Goal: Task Accomplishment & Management: Complete application form

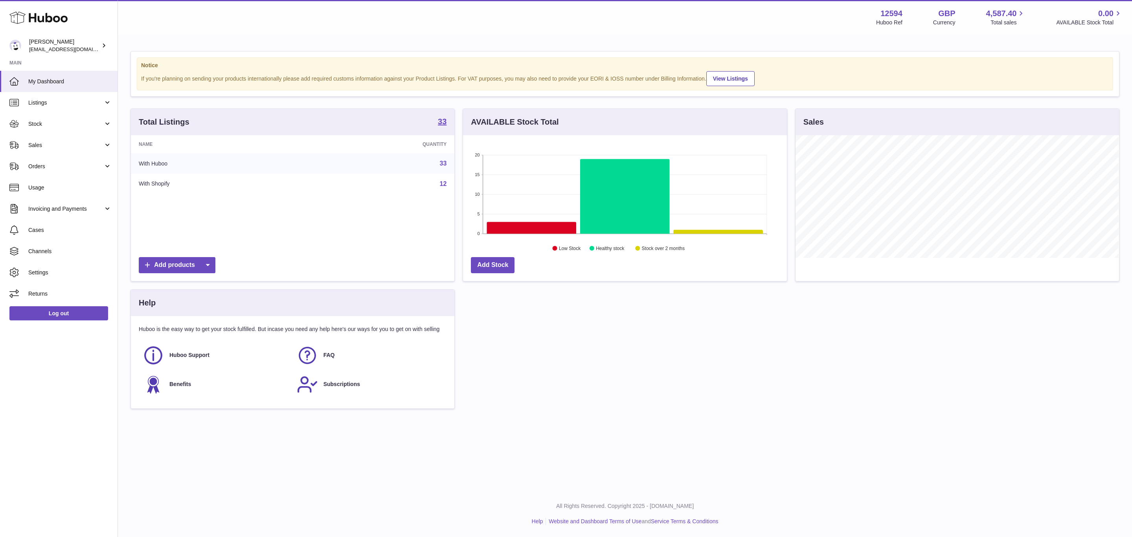
scroll to position [123, 323]
click at [44, 140] on link "Sales" at bounding box center [59, 144] width 118 height 21
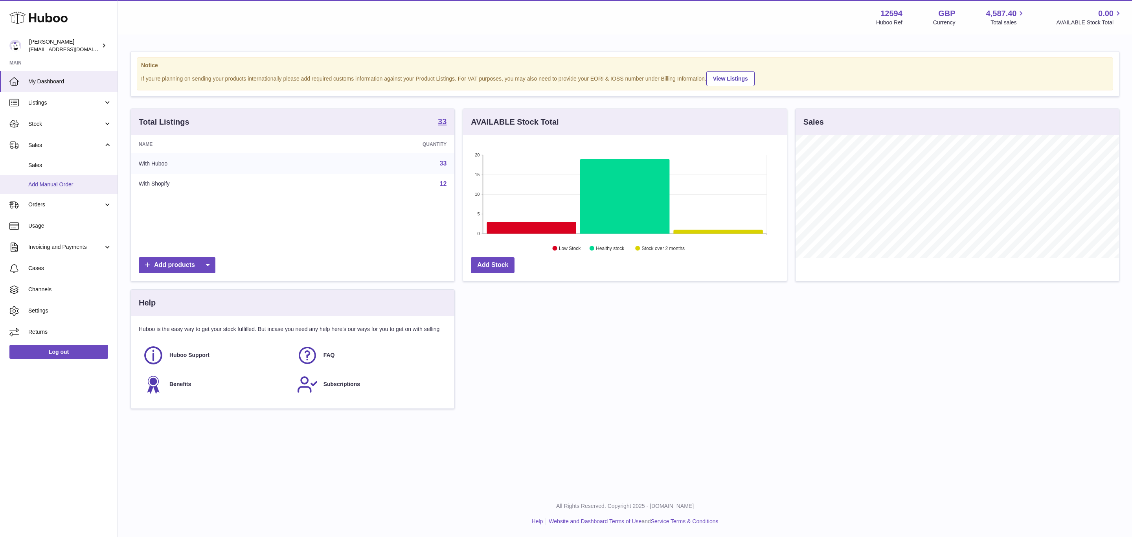
click at [52, 181] on span "Add Manual Order" at bounding box center [69, 184] width 83 height 7
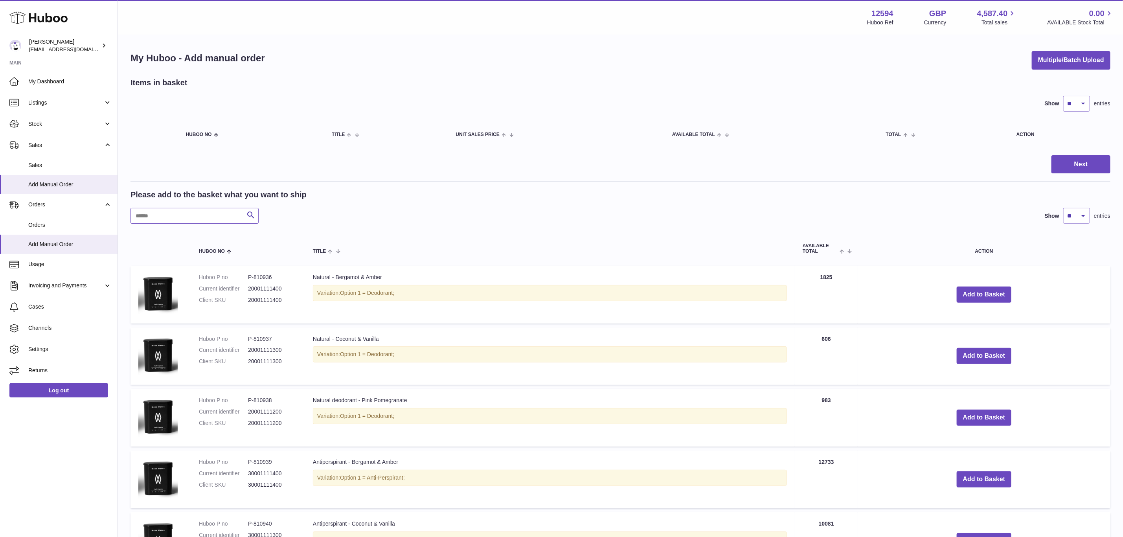
click at [144, 216] on input "text" at bounding box center [194, 216] width 128 height 16
paste input "*******"
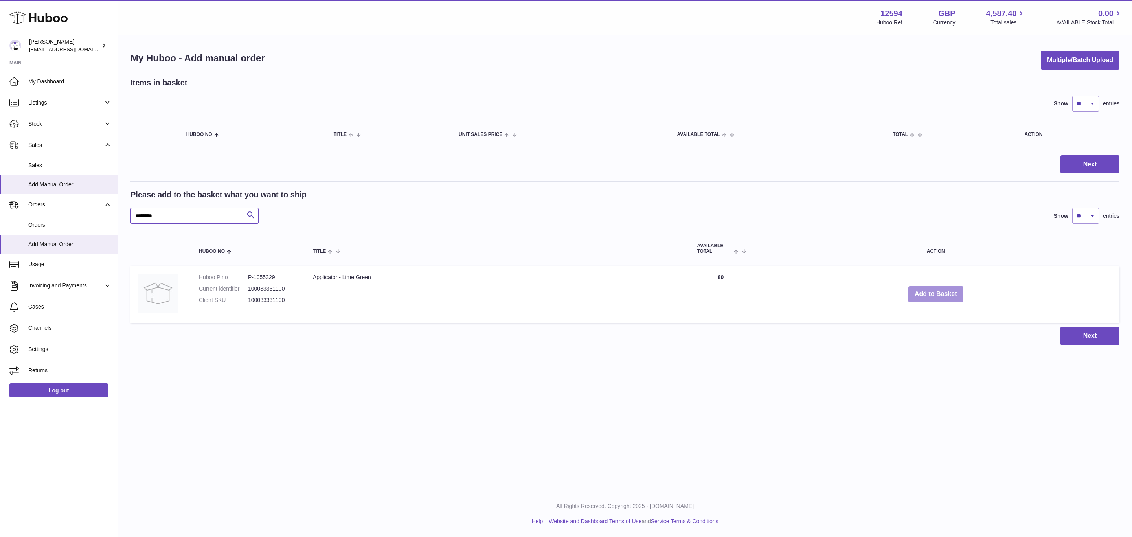
type input "*******"
click at [939, 294] on button "Add to Basket" at bounding box center [935, 294] width 55 height 16
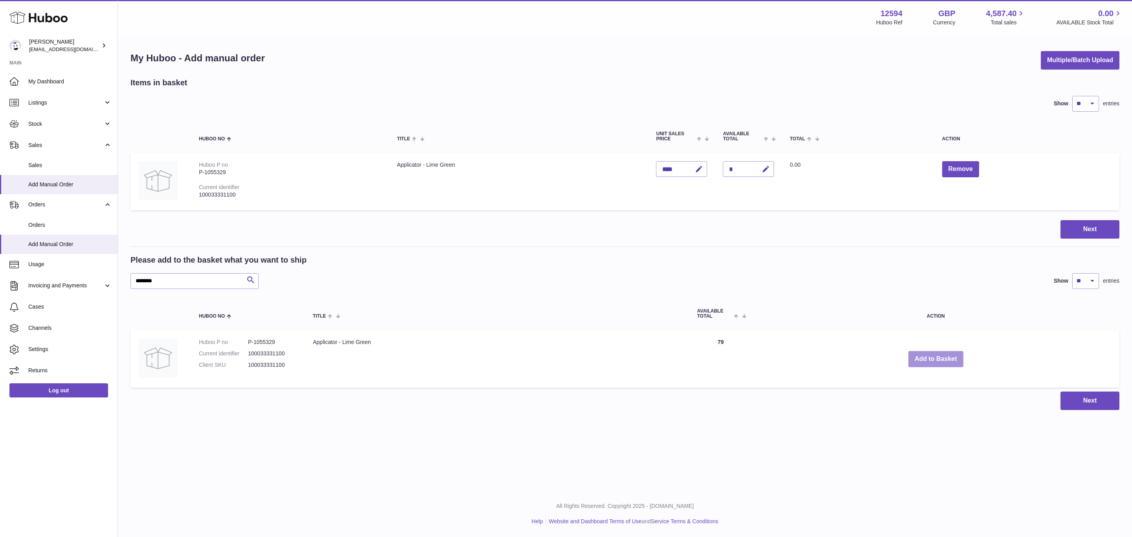
click at [932, 360] on button "Add to Basket" at bounding box center [935, 359] width 55 height 16
click at [933, 360] on button "Add to Basket" at bounding box center [935, 359] width 55 height 16
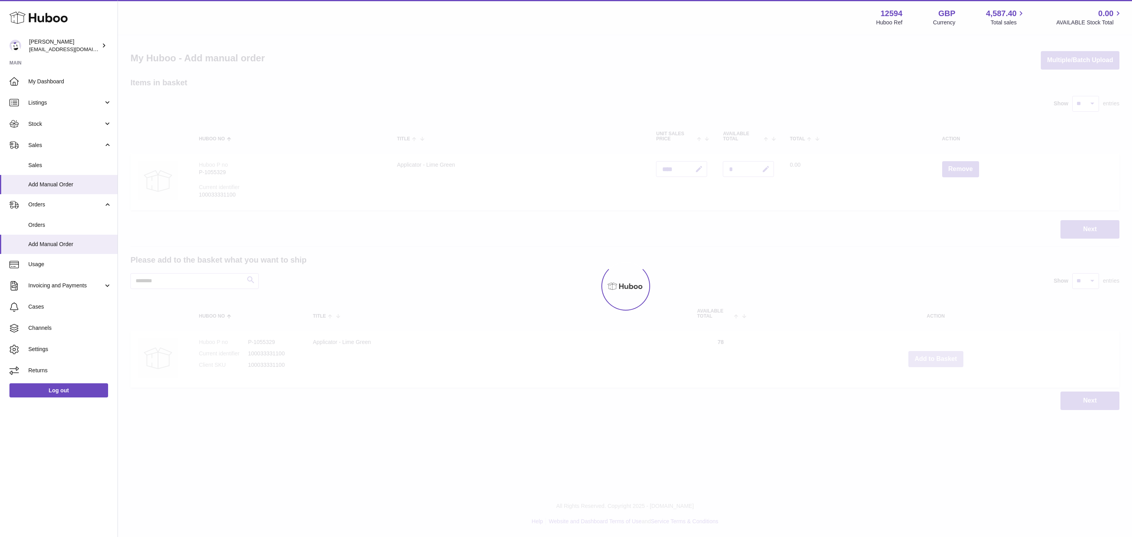
type input "*"
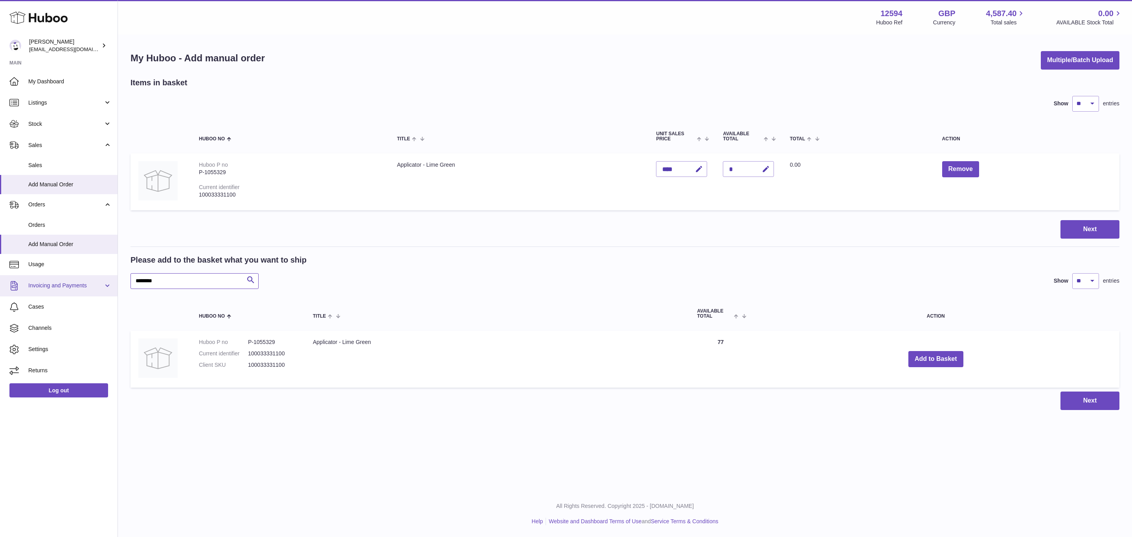
drag, startPoint x: 177, startPoint y: 287, endPoint x: 116, endPoint y: 277, distance: 62.1
click at [116, 277] on div "Huboo [PERSON_NAME] [EMAIL_ADDRESS][DOMAIN_NAME] Main My Dashboard Listings Not…" at bounding box center [566, 268] width 1132 height 537
paste input "text"
type input "*******"
click at [961, 360] on button "Add to Basket" at bounding box center [954, 359] width 55 height 16
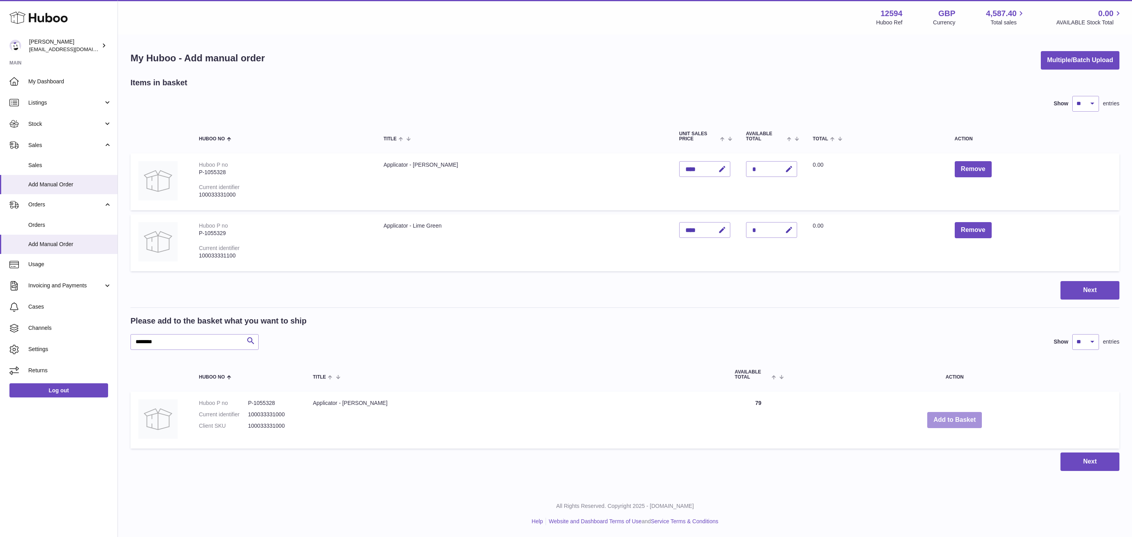
click at [927, 415] on button "Add to Basket" at bounding box center [954, 420] width 55 height 16
click at [938, 420] on button "Add to Basket" at bounding box center [954, 420] width 55 height 16
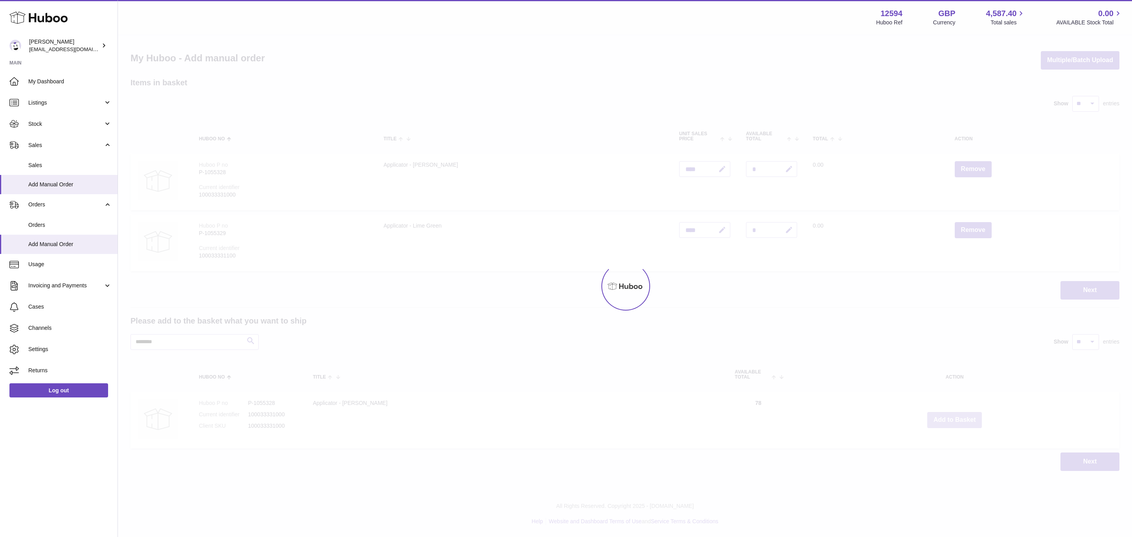
type input "*"
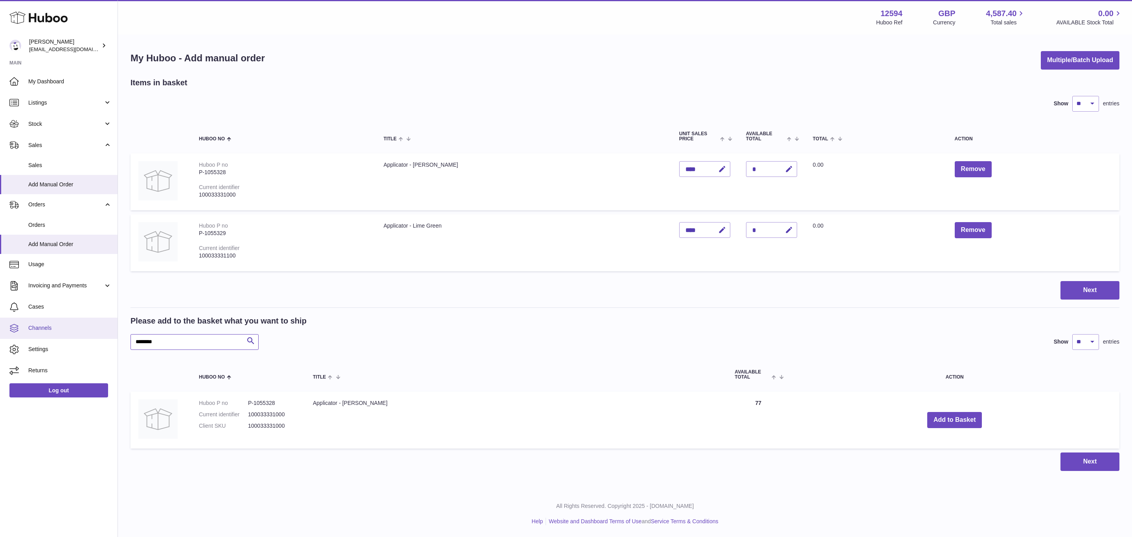
drag, startPoint x: 170, startPoint y: 334, endPoint x: 85, endPoint y: 334, distance: 85.3
click at [85, 334] on div "Huboo [PERSON_NAME] [EMAIL_ADDRESS][DOMAIN_NAME] Main My Dashboard Listings Not…" at bounding box center [566, 268] width 1132 height 537
paste input "text"
type input "*******"
click at [947, 421] on button "Add to Basket" at bounding box center [934, 420] width 55 height 16
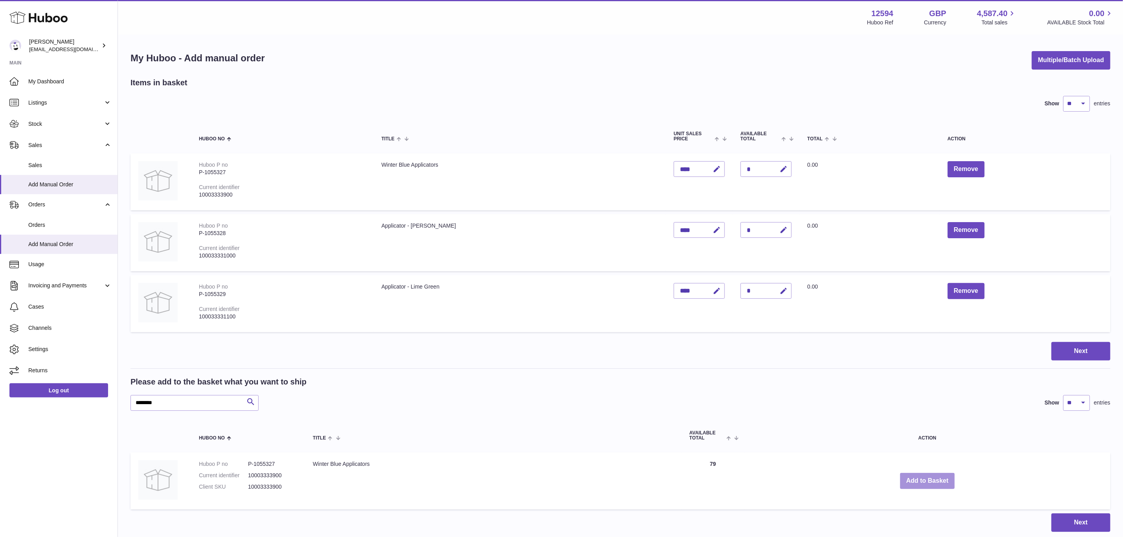
click at [918, 479] on button "Add to Basket" at bounding box center [927, 481] width 55 height 16
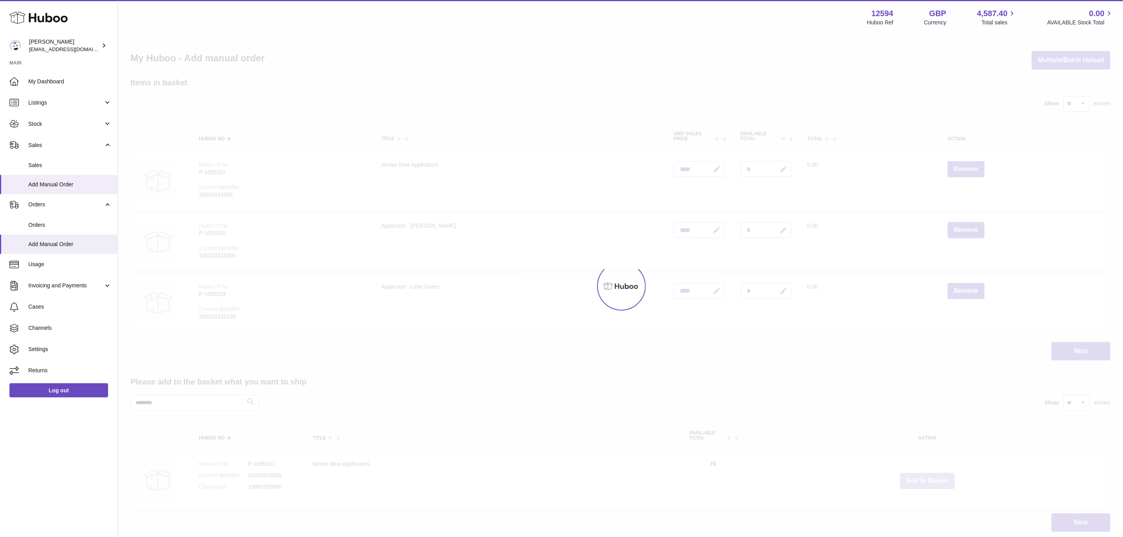
type input "*"
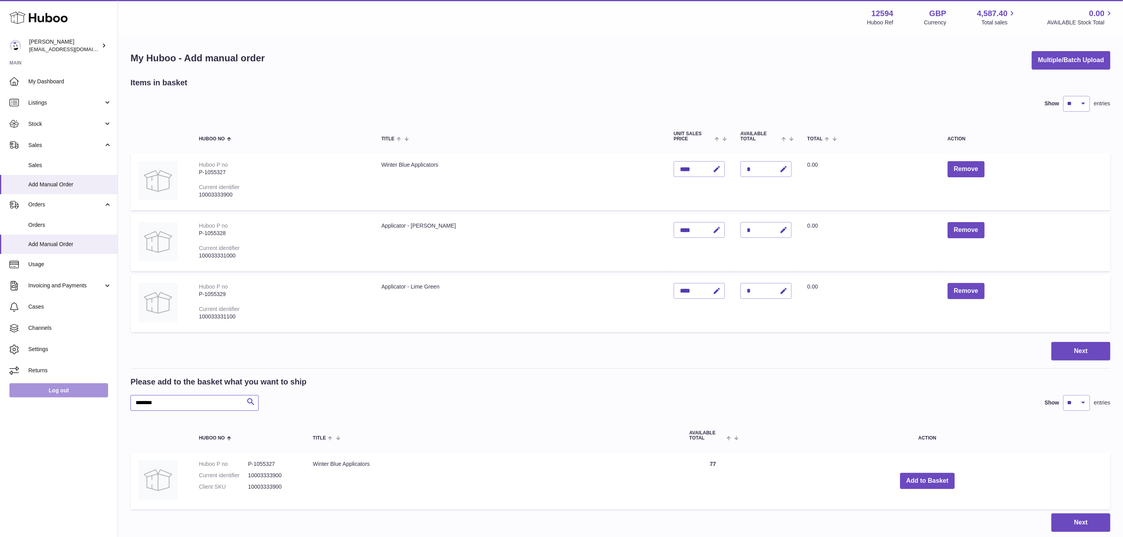
drag, startPoint x: 177, startPoint y: 397, endPoint x: 68, endPoint y: 394, distance: 109.7
click at [68, 394] on div "Huboo [PERSON_NAME] [EMAIL_ADDRESS][DOMAIN_NAME] Main My Dashboard Listings Not…" at bounding box center [561, 296] width 1123 height 593
paste input "text"
type input "*******"
click at [928, 475] on button "Add to Basket" at bounding box center [927, 482] width 55 height 16
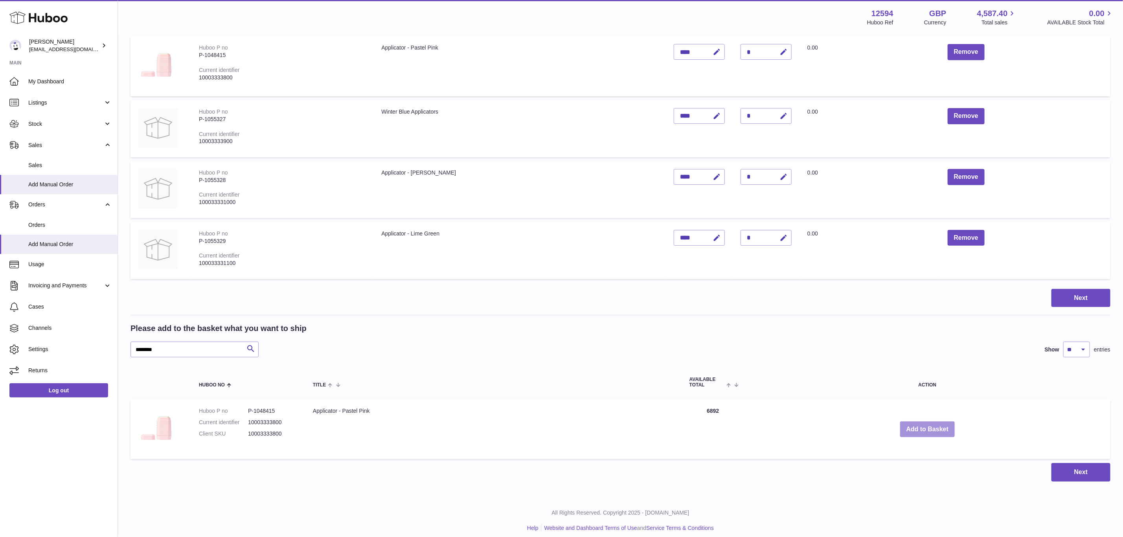
scroll to position [119, 0]
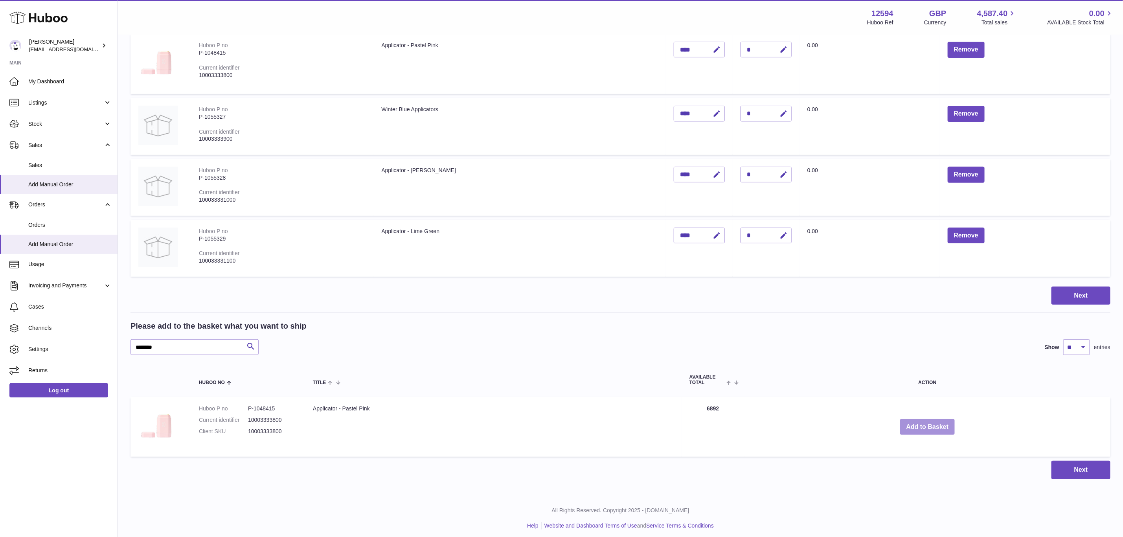
click at [924, 422] on button "Add to Basket" at bounding box center [927, 427] width 55 height 16
click at [929, 425] on button "Add to Basket" at bounding box center [927, 427] width 55 height 16
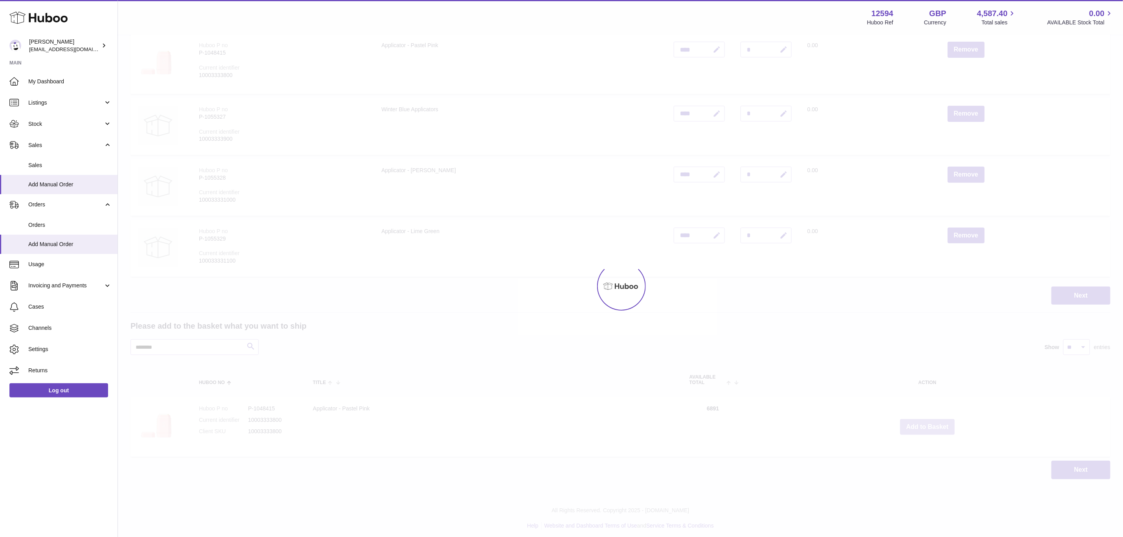
type input "*"
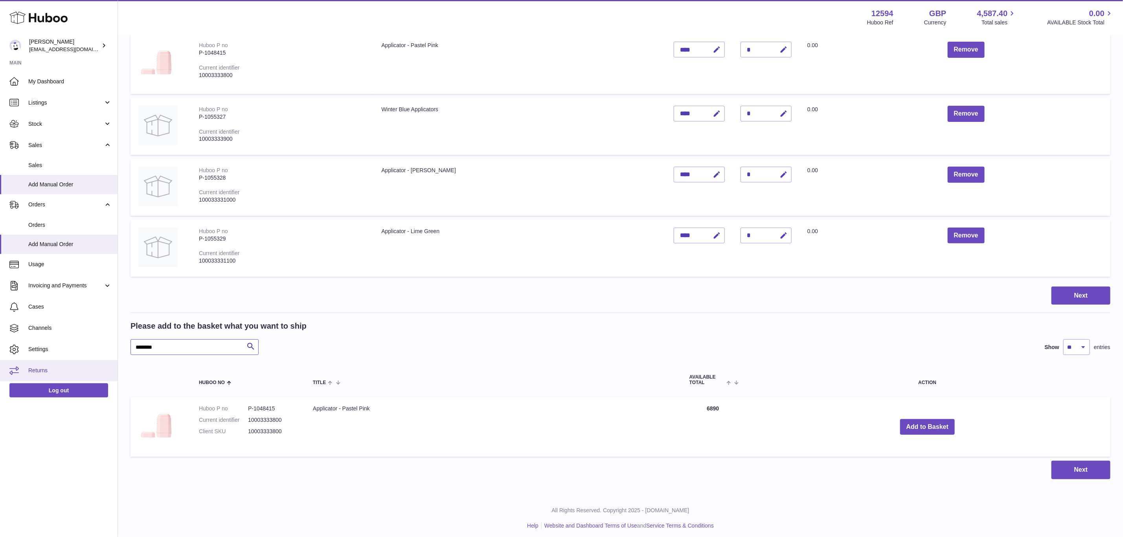
drag, startPoint x: 163, startPoint y: 345, endPoint x: 105, endPoint y: 360, distance: 59.8
click at [105, 360] on div "Huboo [PERSON_NAME] [EMAIL_ADDRESS][DOMAIN_NAME] Main My Dashboard Listings Not…" at bounding box center [561, 211] width 1123 height 661
paste input "text"
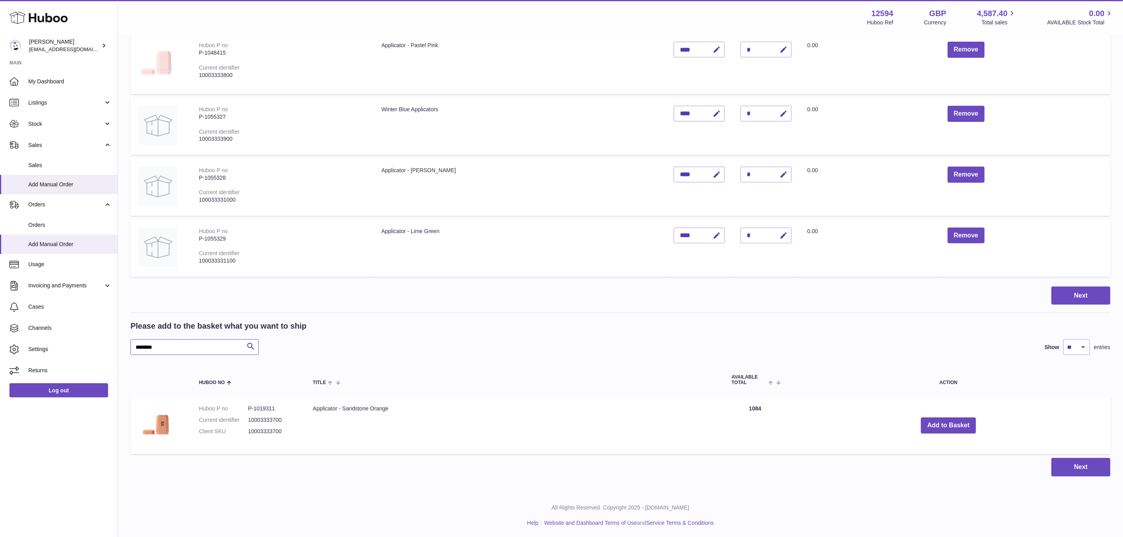
scroll to position [118, 0]
type input "*******"
click at [960, 422] on button "Add to Basket" at bounding box center [948, 427] width 55 height 16
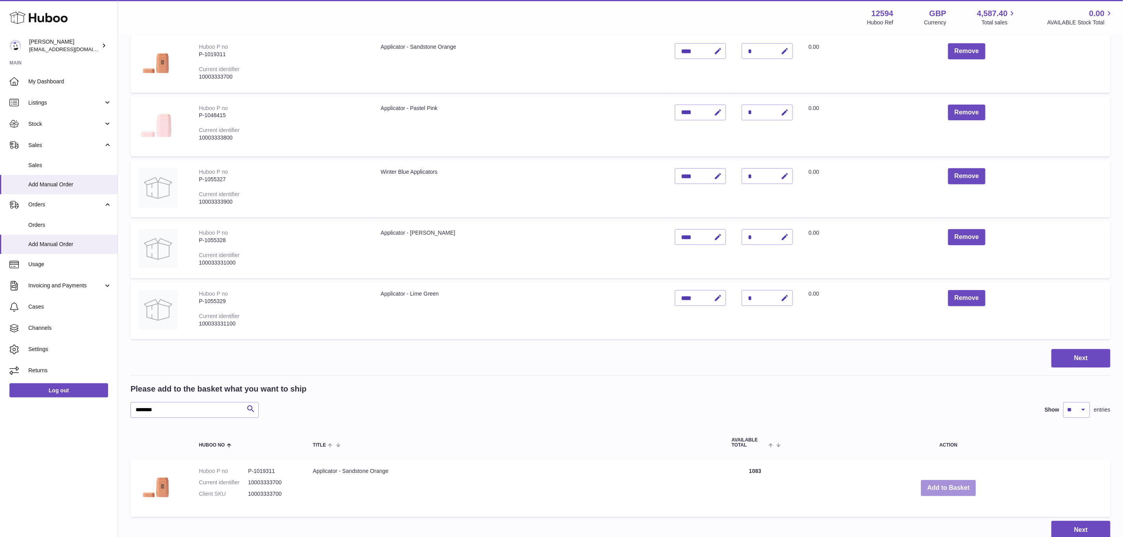
click at [942, 491] on button "Add to Basket" at bounding box center [948, 488] width 55 height 16
click at [957, 490] on button "Add to Basket" at bounding box center [948, 488] width 55 height 16
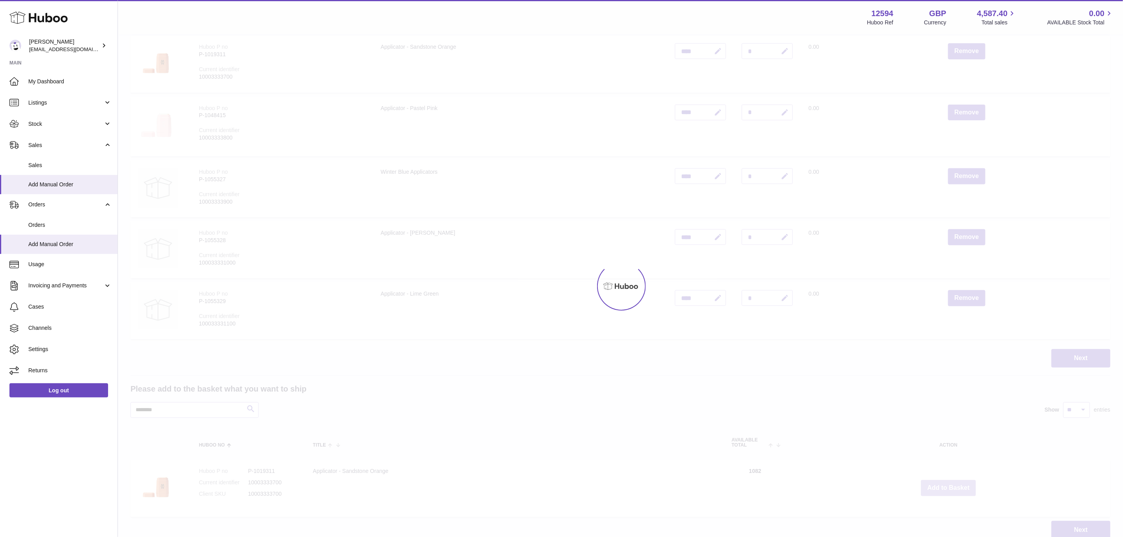
type input "*"
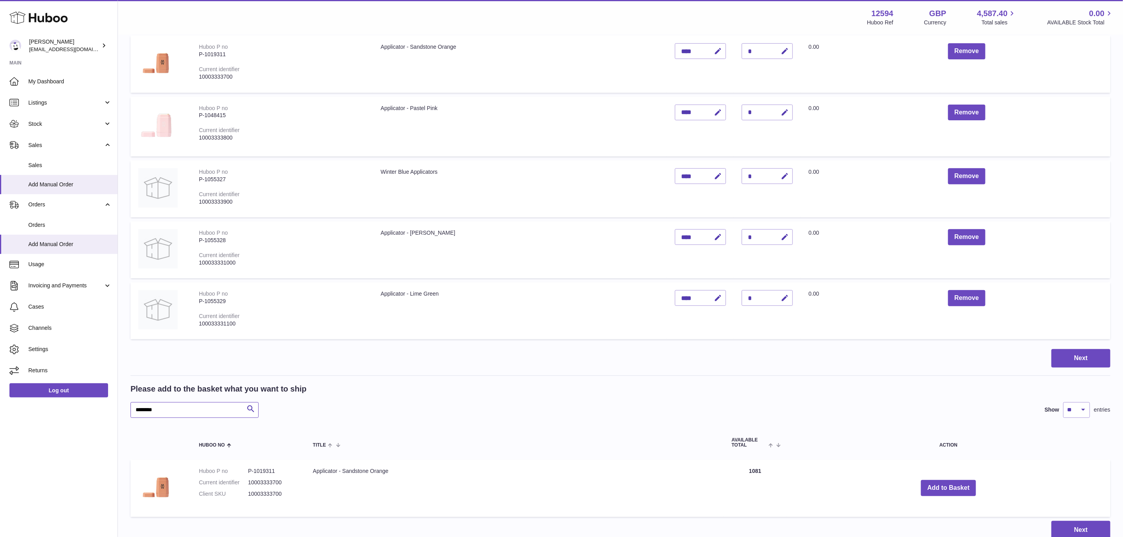
drag, startPoint x: 165, startPoint y: 413, endPoint x: 44, endPoint y: 410, distance: 121.1
click at [44, 410] on div "Huboo [PERSON_NAME] [EMAIL_ADDRESS][DOMAIN_NAME] Main My Dashboard Listings Not…" at bounding box center [561, 241] width 1123 height 719
paste input "text"
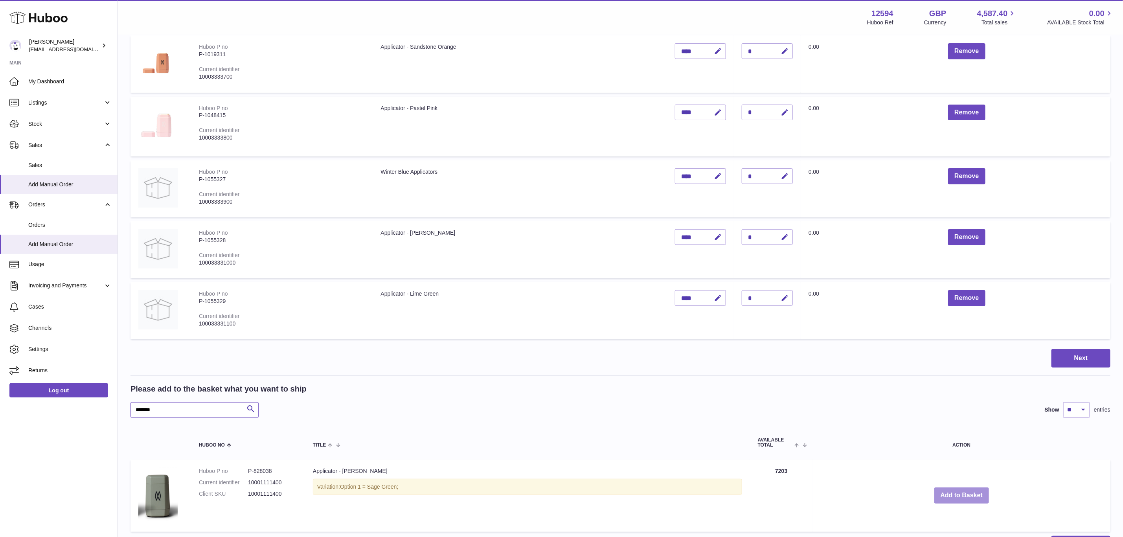
type input "******"
click at [953, 487] on button "Add to Basket" at bounding box center [961, 495] width 55 height 16
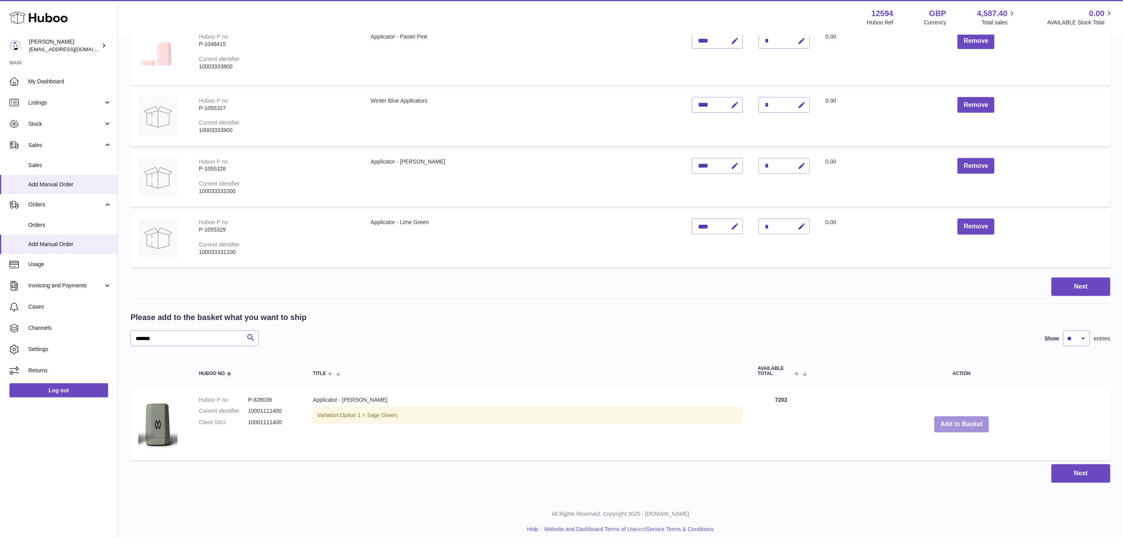
scroll to position [269, 0]
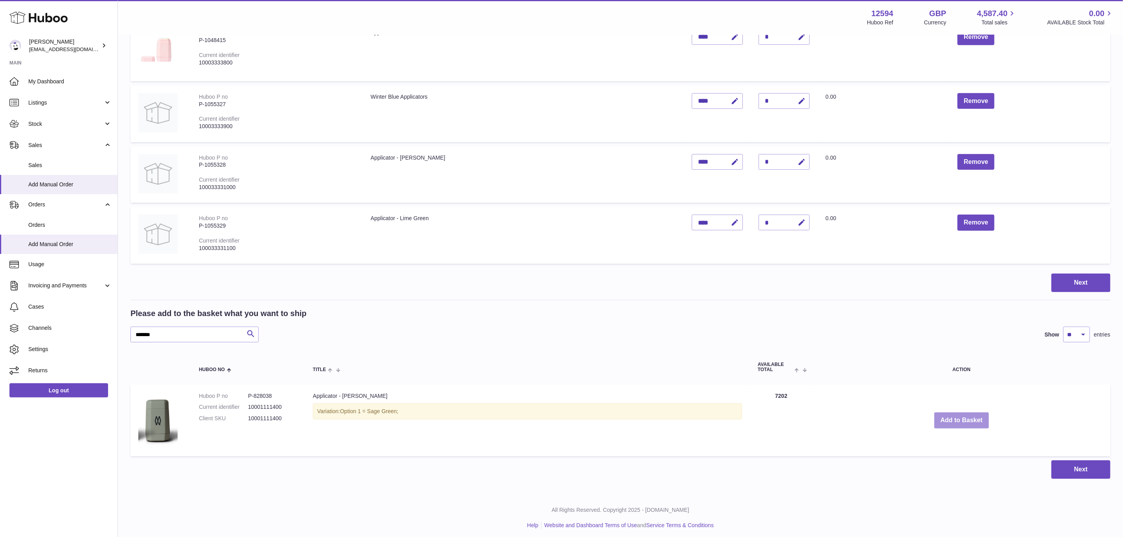
click at [961, 415] on button "Add to Basket" at bounding box center [961, 420] width 55 height 16
click at [964, 415] on button "Add to Basket" at bounding box center [961, 420] width 55 height 16
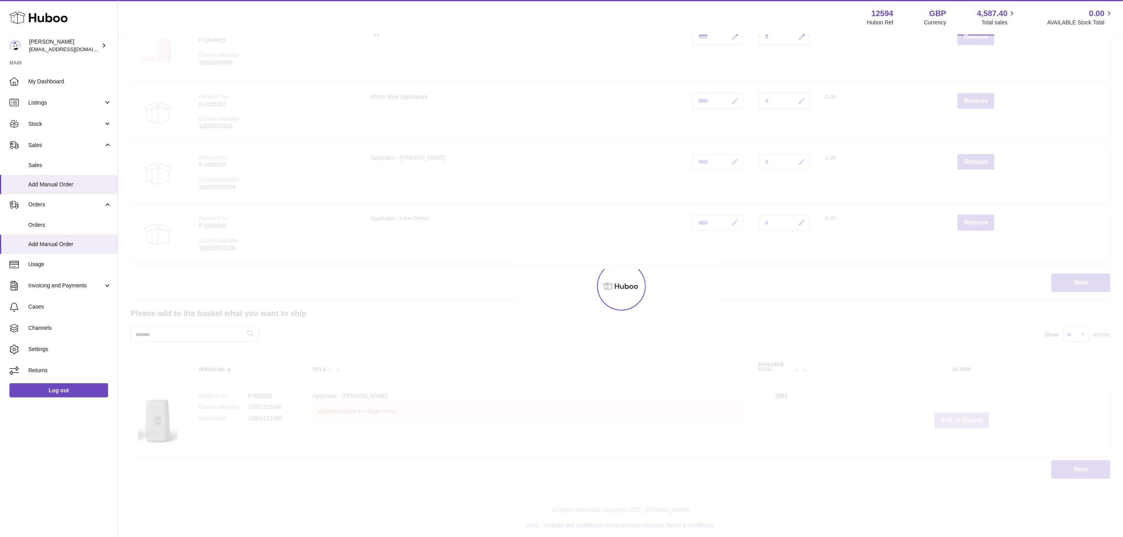
type input "*"
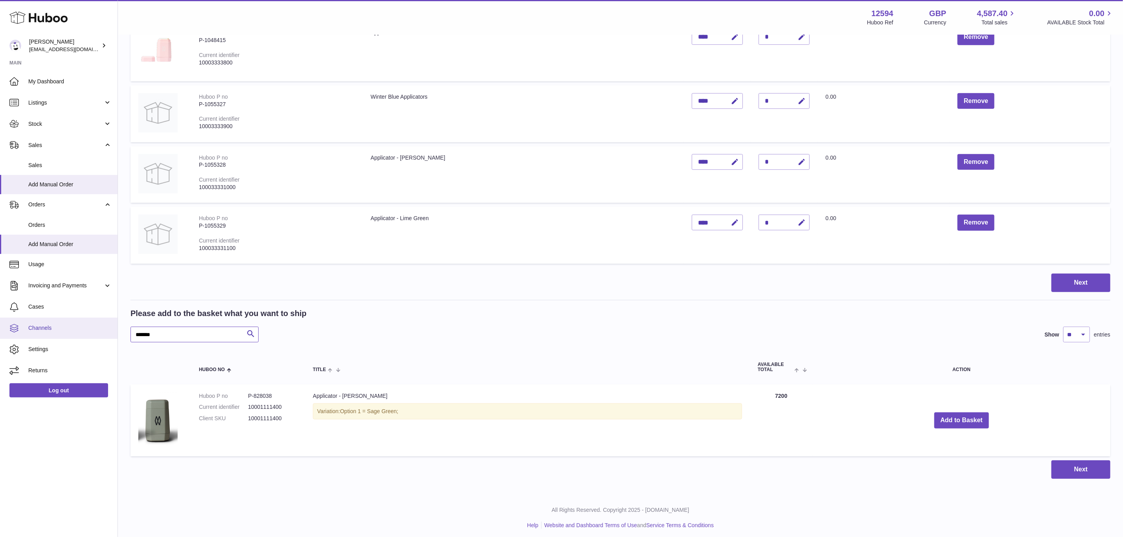
drag, startPoint x: 175, startPoint y: 334, endPoint x: 92, endPoint y: 335, distance: 82.9
click at [92, 335] on div "Huboo [PERSON_NAME] [EMAIL_ADDRESS][DOMAIN_NAME] Main My Dashboard Listings Not…" at bounding box center [561, 136] width 1123 height 810
paste input "text"
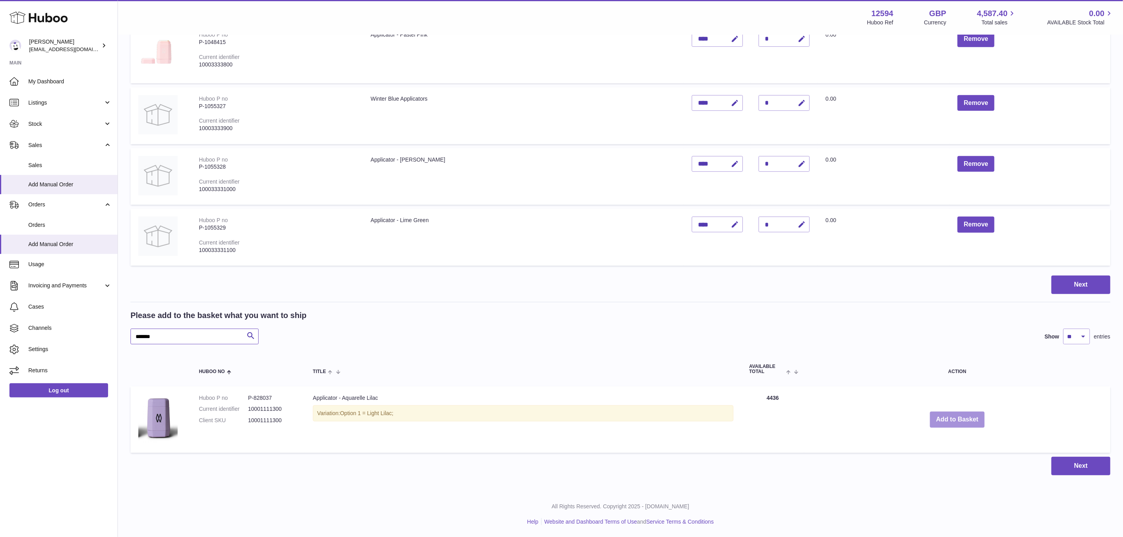
scroll to position [264, 0]
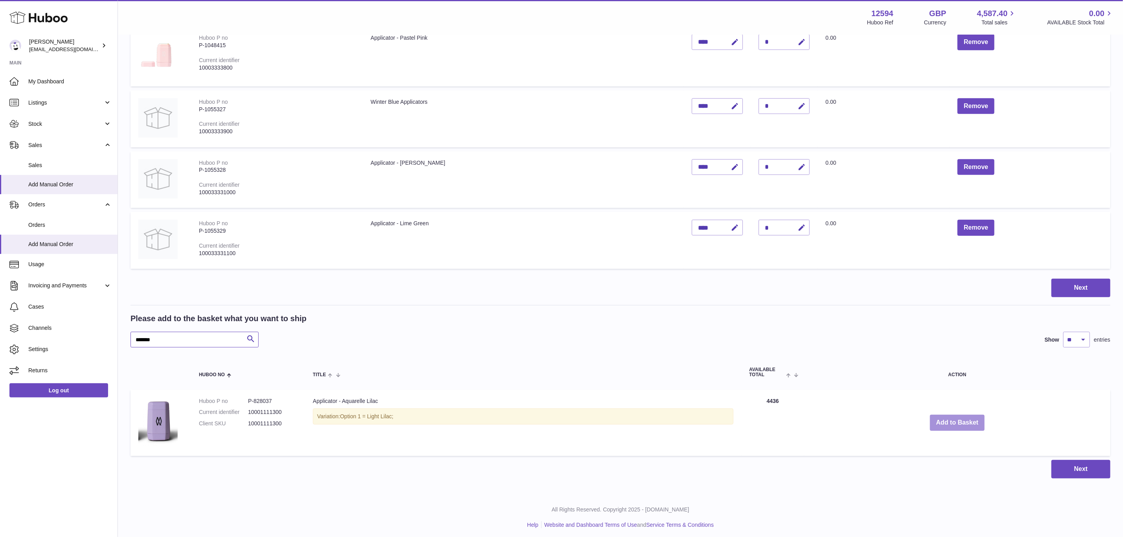
type input "******"
click at [958, 417] on button "Add to Basket" at bounding box center [957, 423] width 55 height 16
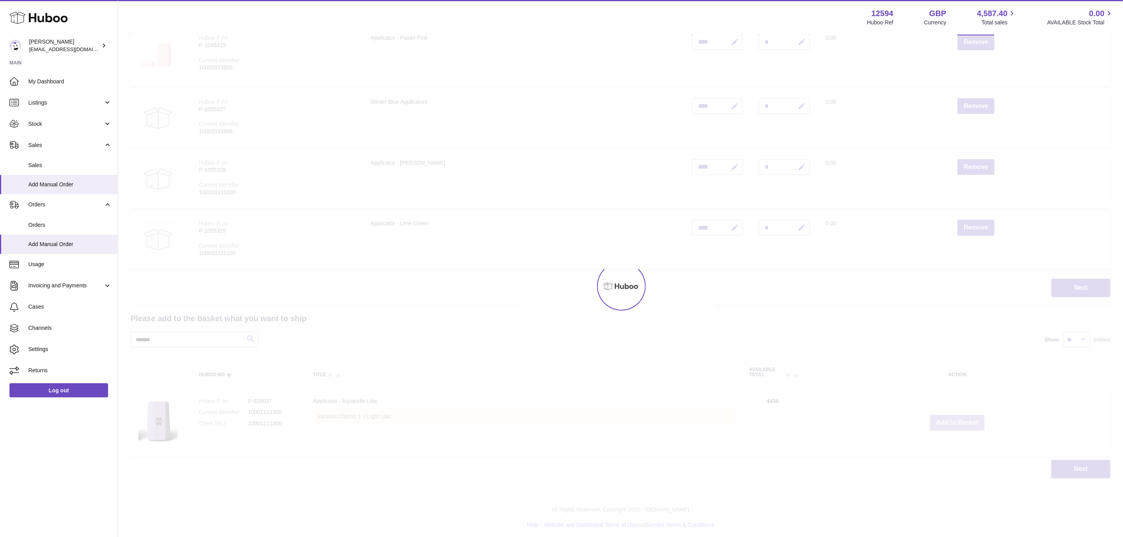
scroll to position [334, 0]
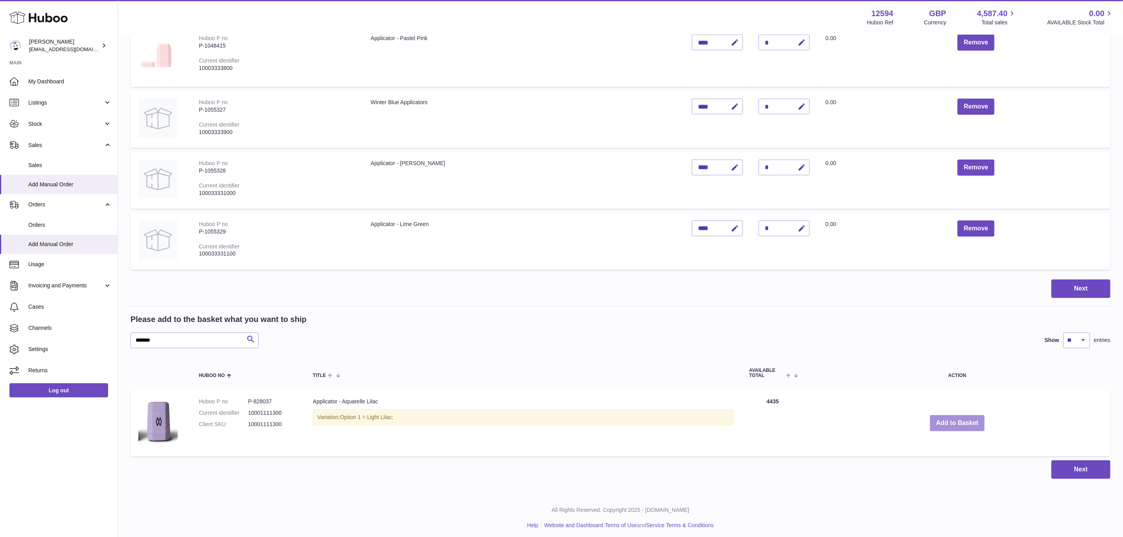
click at [956, 421] on button "Add to Basket" at bounding box center [957, 423] width 55 height 16
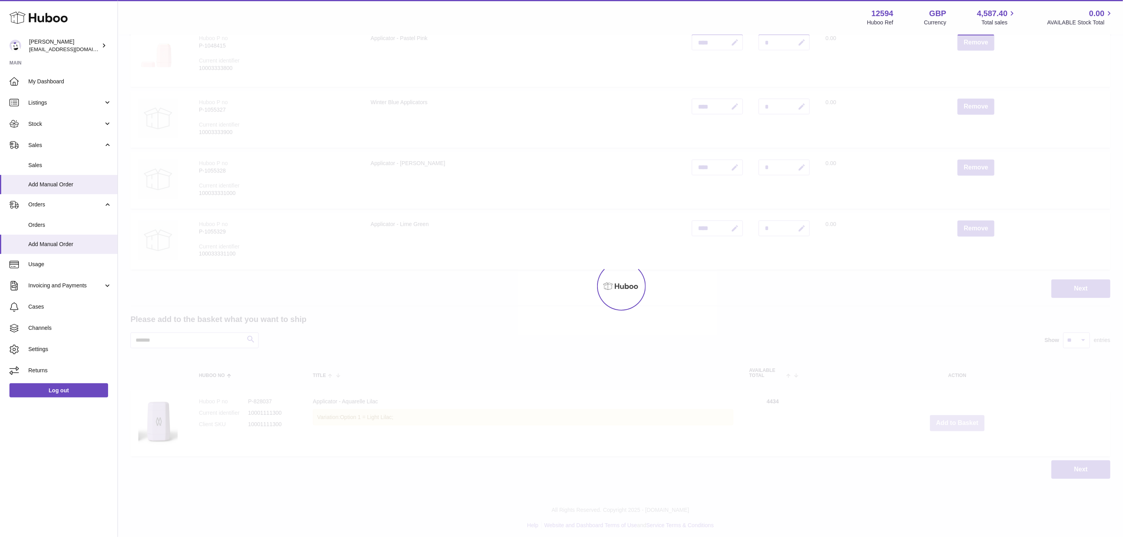
type input "*"
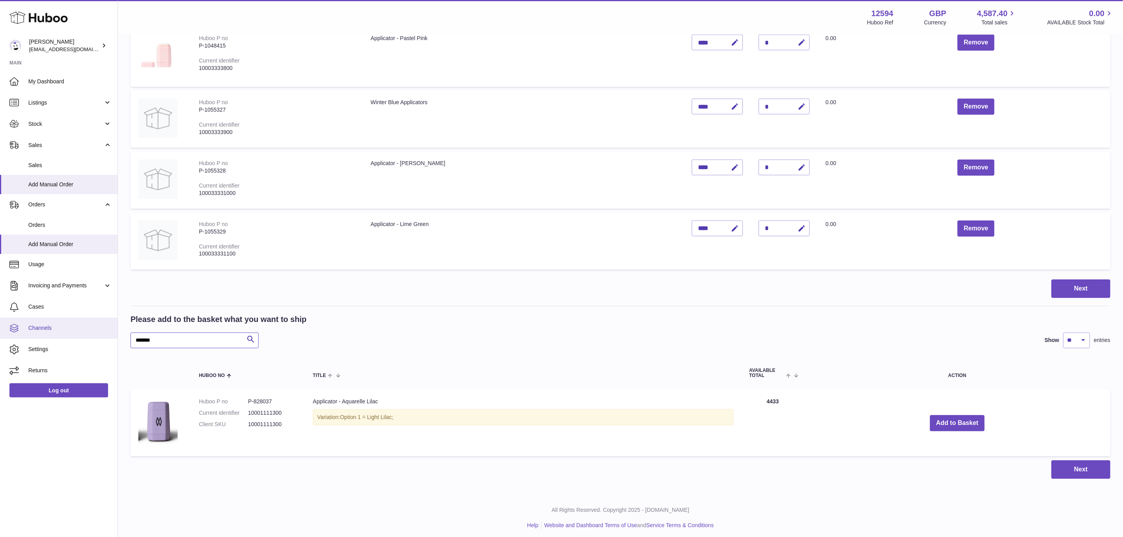
drag, startPoint x: 164, startPoint y: 339, endPoint x: 24, endPoint y: 327, distance: 140.4
click at [24, 327] on div "Huboo [PERSON_NAME] [EMAIL_ADDRESS][DOMAIN_NAME] Main My Dashboard Listings Not…" at bounding box center [561, 103] width 1123 height 875
paste input "text"
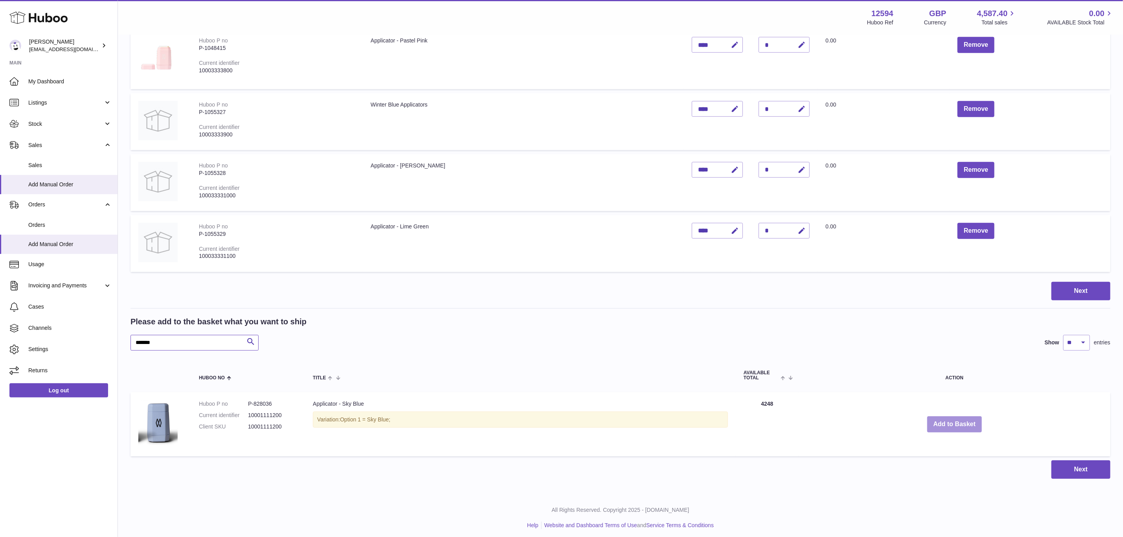
type input "******"
click at [964, 416] on button "Add to Basket" at bounding box center [954, 424] width 55 height 16
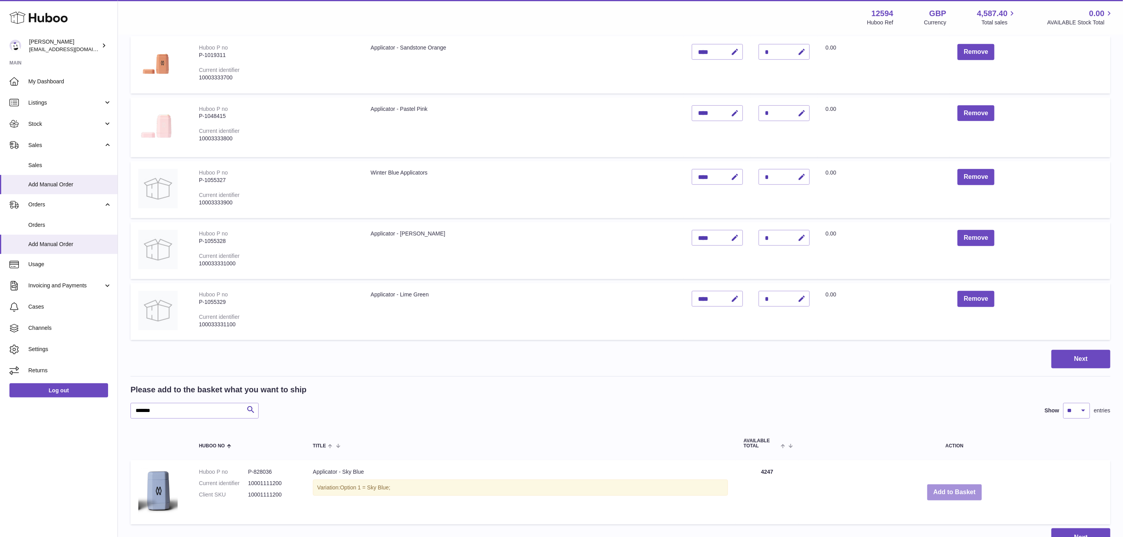
scroll to position [400, 0]
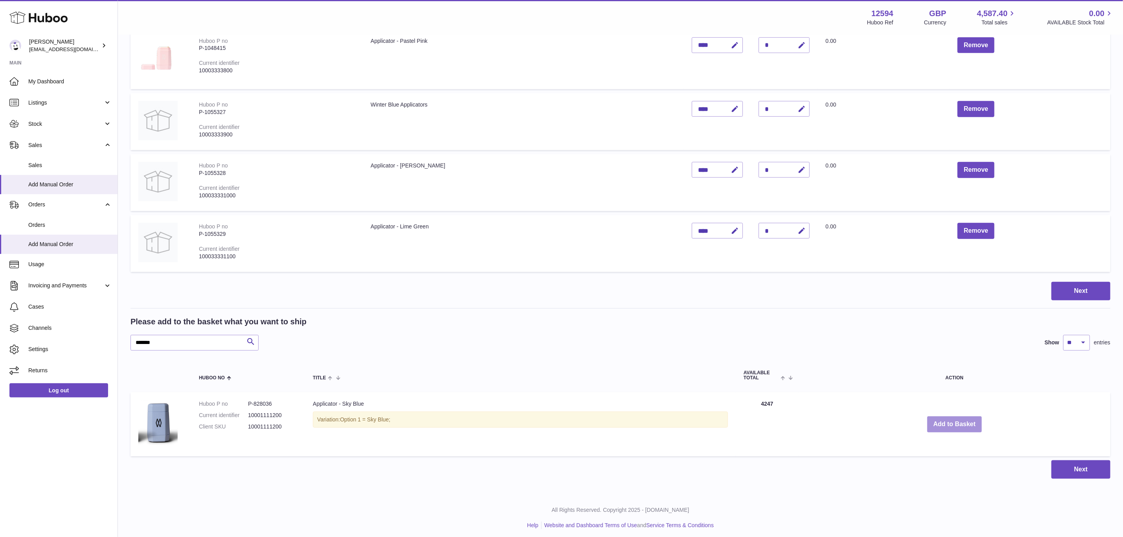
click at [964, 416] on button "Add to Basket" at bounding box center [954, 424] width 55 height 16
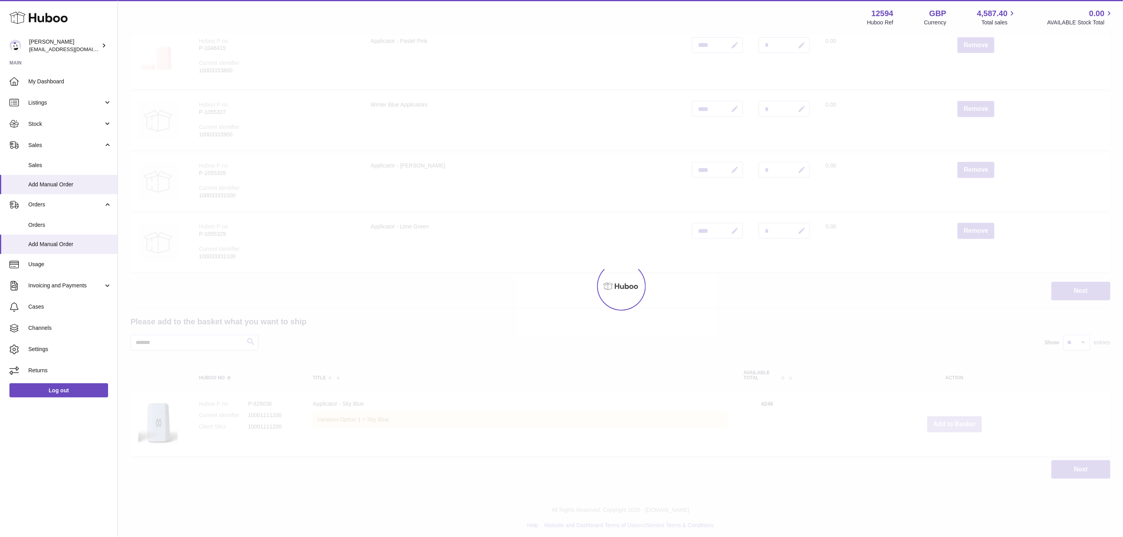
type input "*"
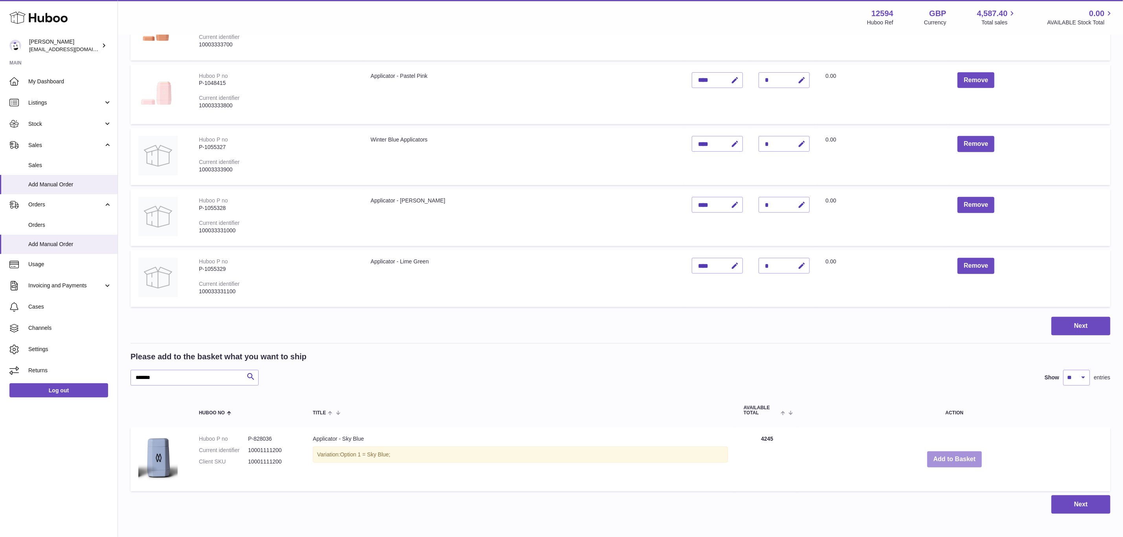
scroll to position [366, 0]
click at [1092, 325] on button "Next" at bounding box center [1080, 325] width 59 height 18
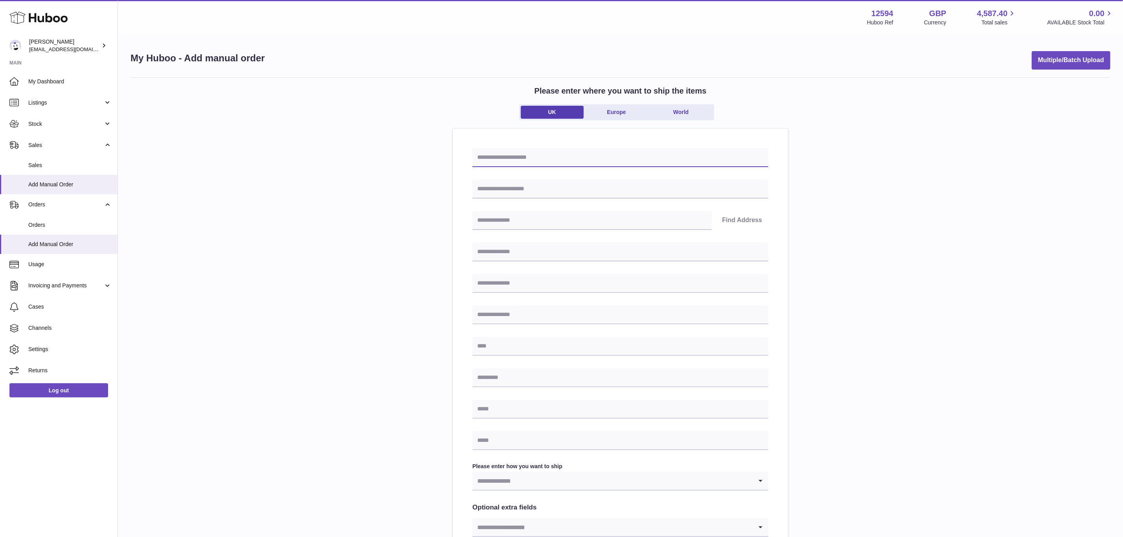
click at [486, 148] on input "text" at bounding box center [620, 157] width 296 height 19
paste input "**********"
type input "**********"
click at [491, 191] on input "text" at bounding box center [620, 189] width 296 height 19
paste input "**********"
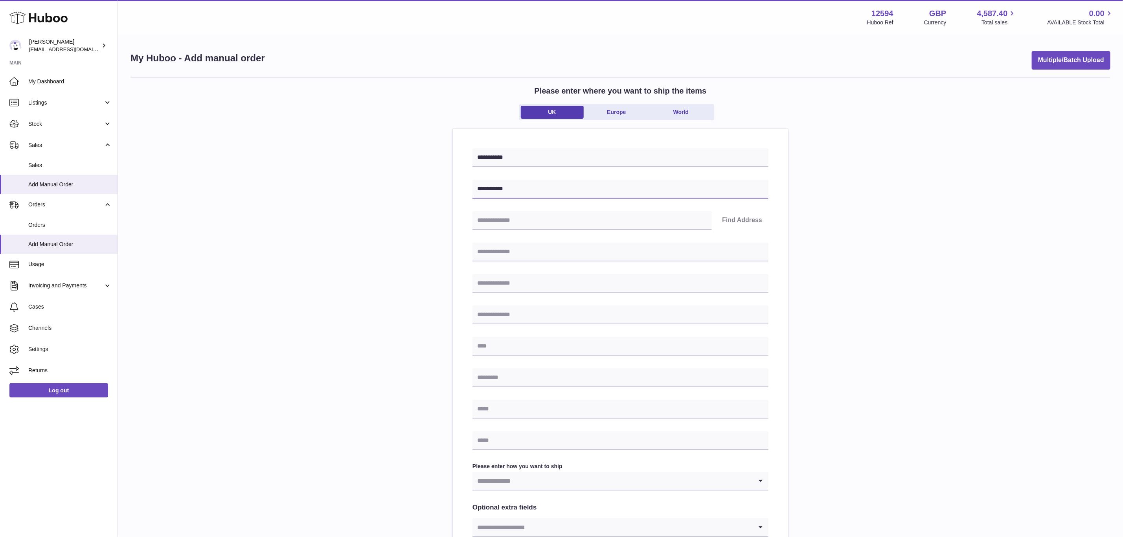
type input "**********"
click at [492, 257] on input "text" at bounding box center [620, 251] width 296 height 19
paste input "**********"
type input "**********"
click at [494, 349] on input "text" at bounding box center [620, 346] width 296 height 19
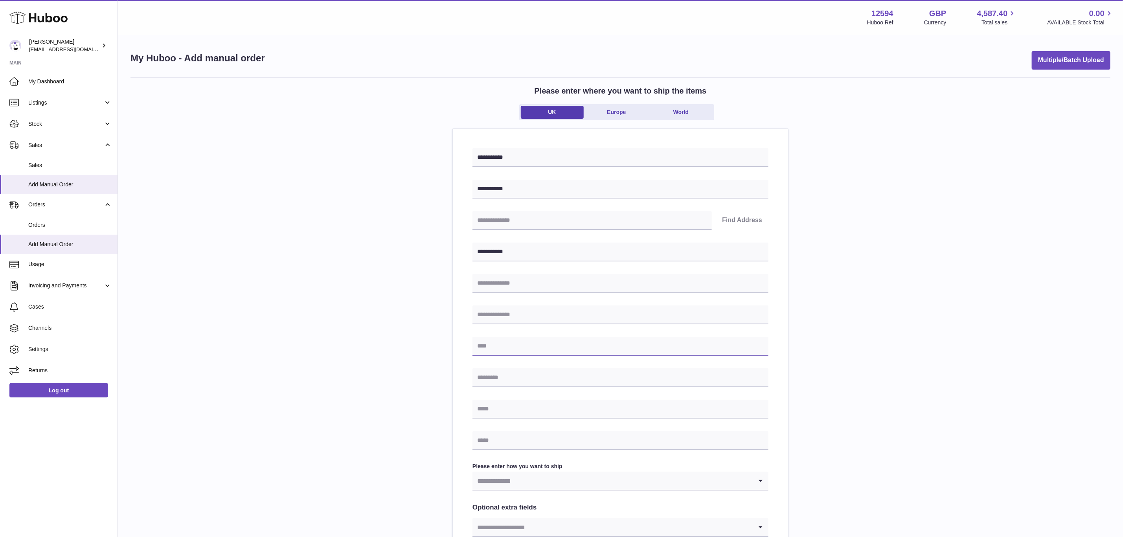
paste input "**********"
type input "**********"
click at [492, 377] on input "text" at bounding box center [620, 377] width 296 height 19
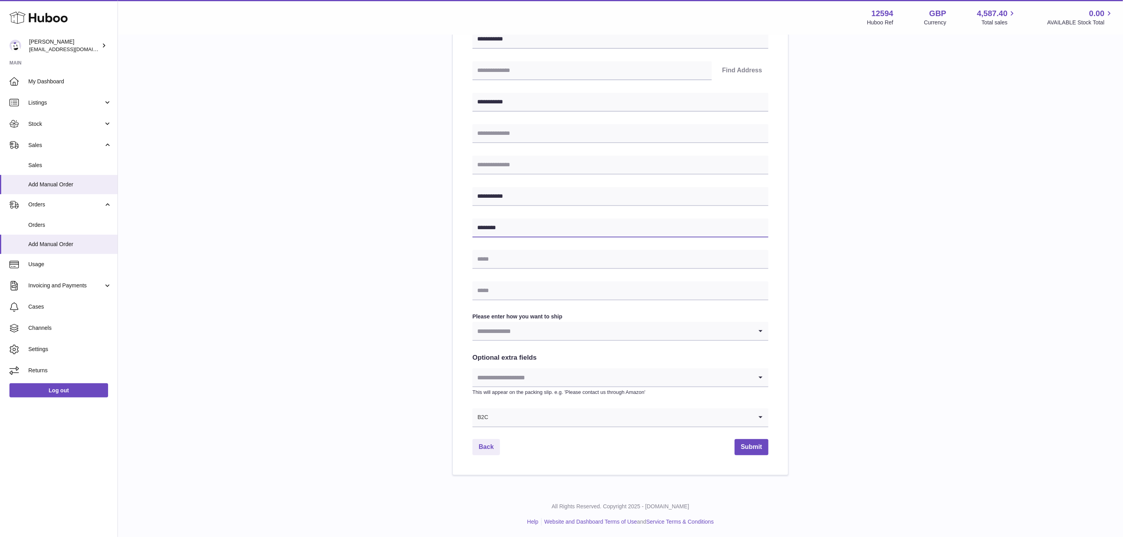
scroll to position [150, 0]
type input "********"
click at [494, 420] on input "Search for option" at bounding box center [612, 417] width 280 height 18
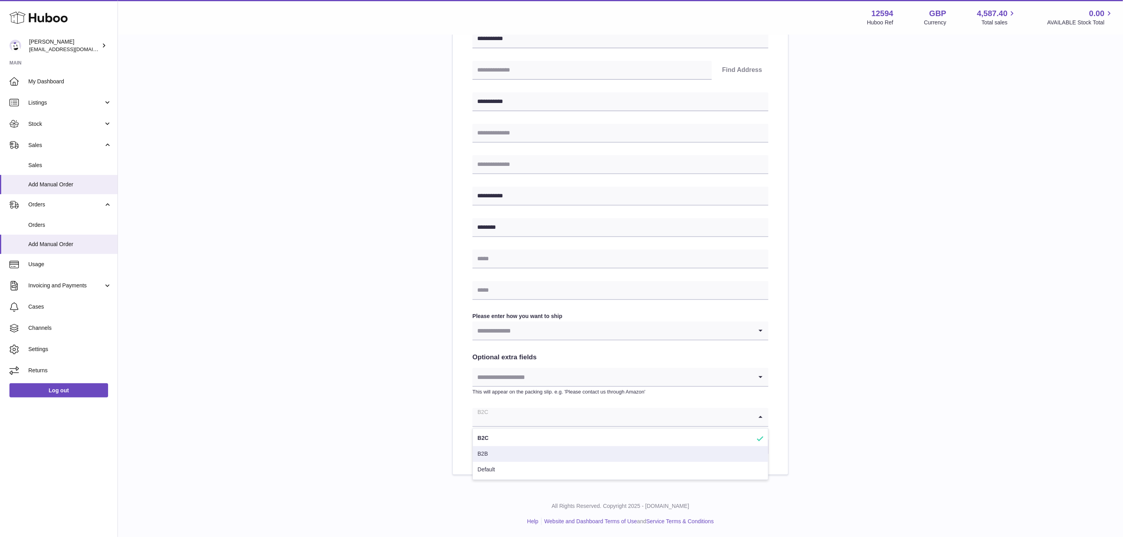
click at [486, 457] on li "B2B" at bounding box center [620, 454] width 295 height 16
click at [514, 338] on input "Search for option" at bounding box center [612, 330] width 280 height 18
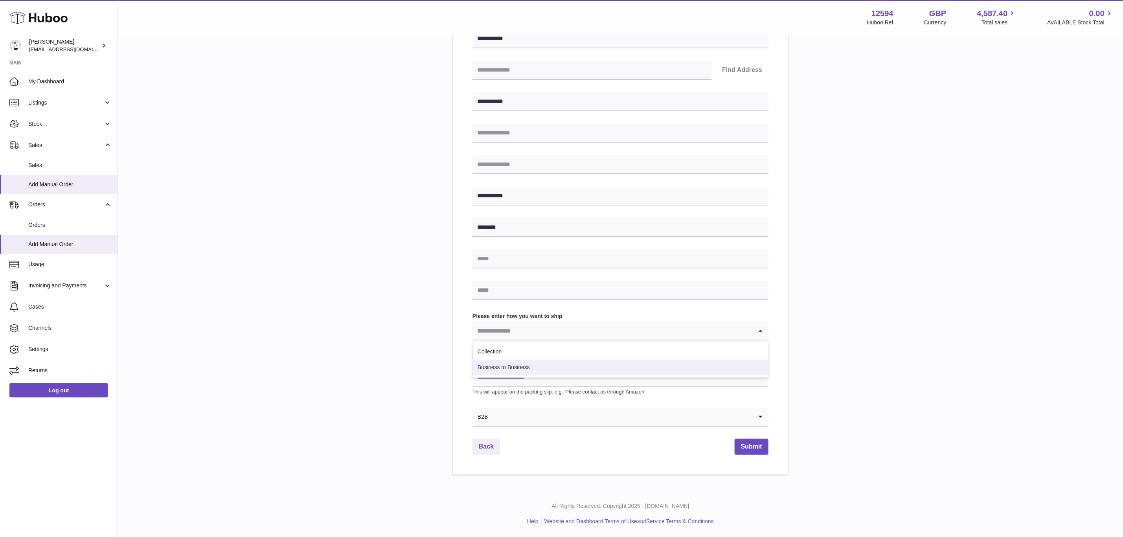
click at [490, 369] on li "Business to Business" at bounding box center [620, 368] width 295 height 16
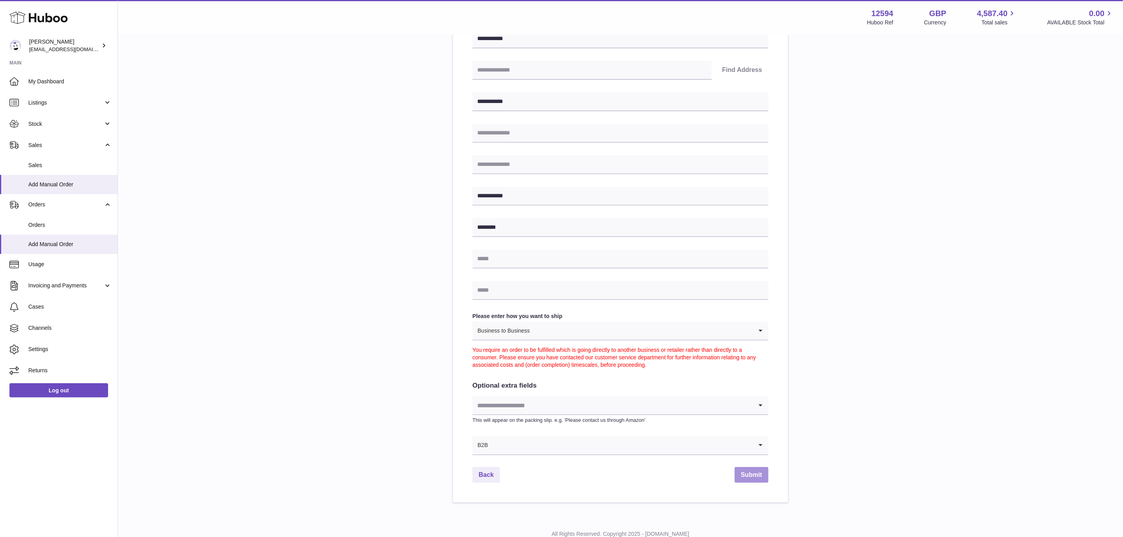
click at [759, 478] on button "Submit" at bounding box center [752, 475] width 34 height 16
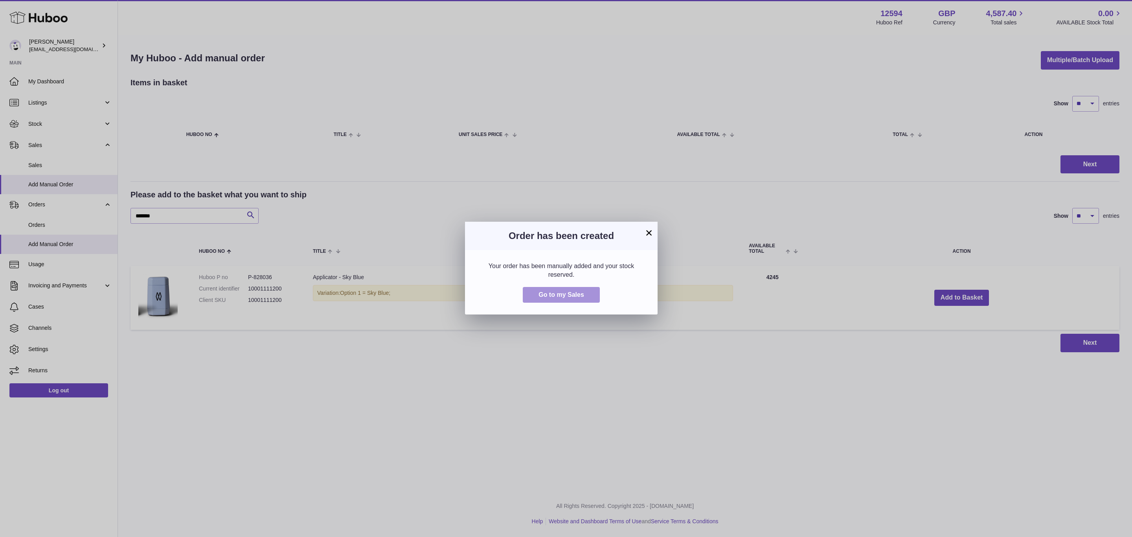
click at [565, 287] on button "Go to my Sales" at bounding box center [561, 295] width 77 height 16
